Goal: Task Accomplishment & Management: Manage account settings

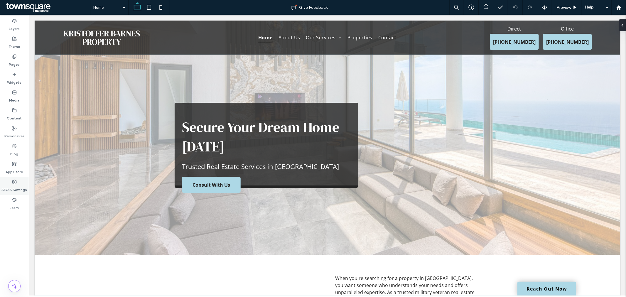
click at [21, 191] on label "SEO & Settings" at bounding box center [15, 188] width 26 height 8
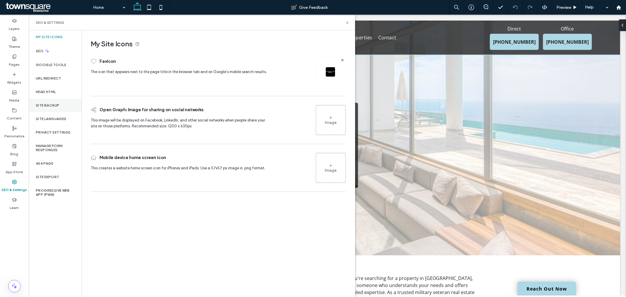
click at [58, 108] on div "Site Backup" at bounding box center [55, 105] width 53 height 13
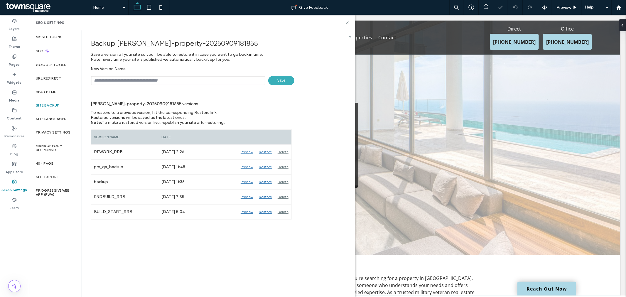
click at [165, 79] on input "text" at bounding box center [178, 80] width 175 height 9
type input "**********"
click at [276, 77] on span "Save" at bounding box center [281, 80] width 26 height 9
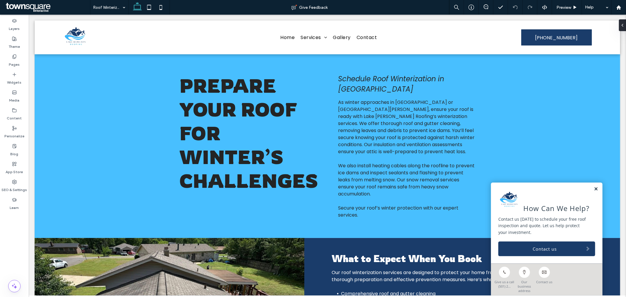
click at [593, 191] on link at bounding box center [595, 188] width 4 height 5
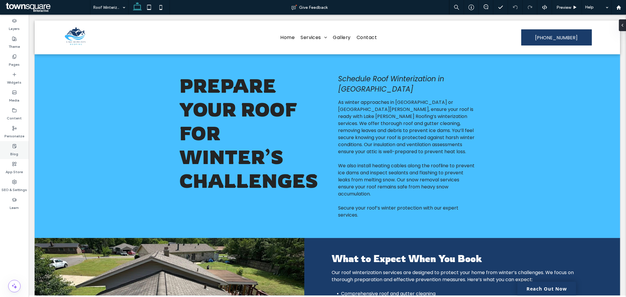
drag, startPoint x: 28, startPoint y: 180, endPoint x: 28, endPoint y: 145, distance: 35.2
click at [28, 180] on div "SEO & Settings" at bounding box center [14, 186] width 29 height 18
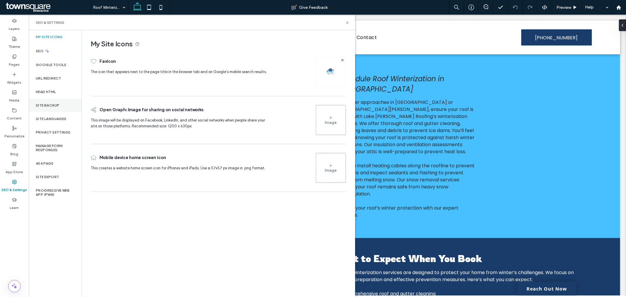
click at [70, 104] on div "Site Backup" at bounding box center [55, 105] width 53 height 13
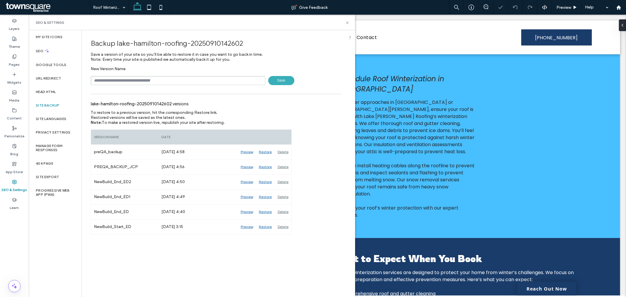
click at [118, 77] on input "text" at bounding box center [178, 80] width 175 height 9
type input "**********"
click at [269, 83] on span "Save" at bounding box center [281, 80] width 26 height 9
